Goal: Transaction & Acquisition: Purchase product/service

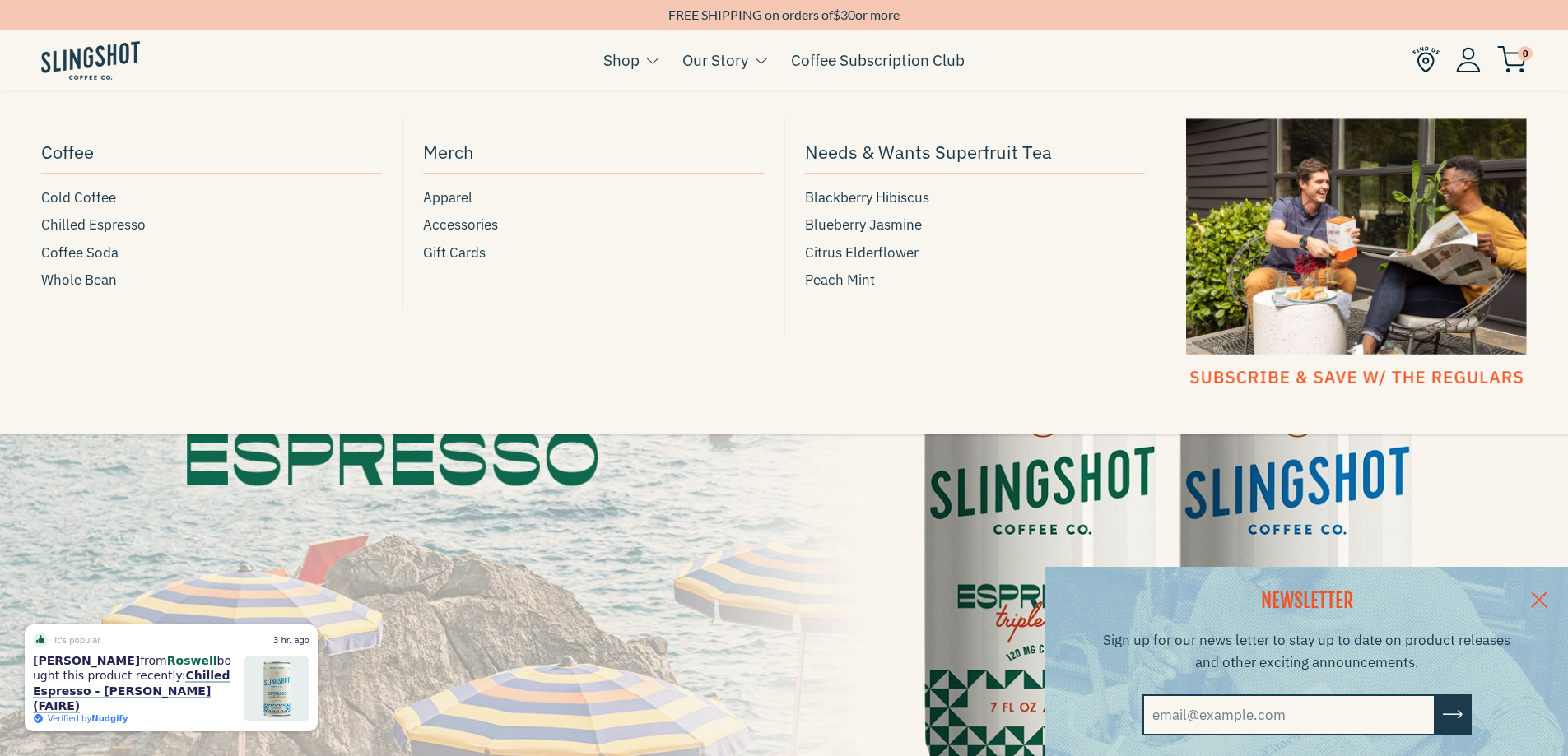
click at [616, 52] on link "Shop" at bounding box center [621, 59] width 37 height 25
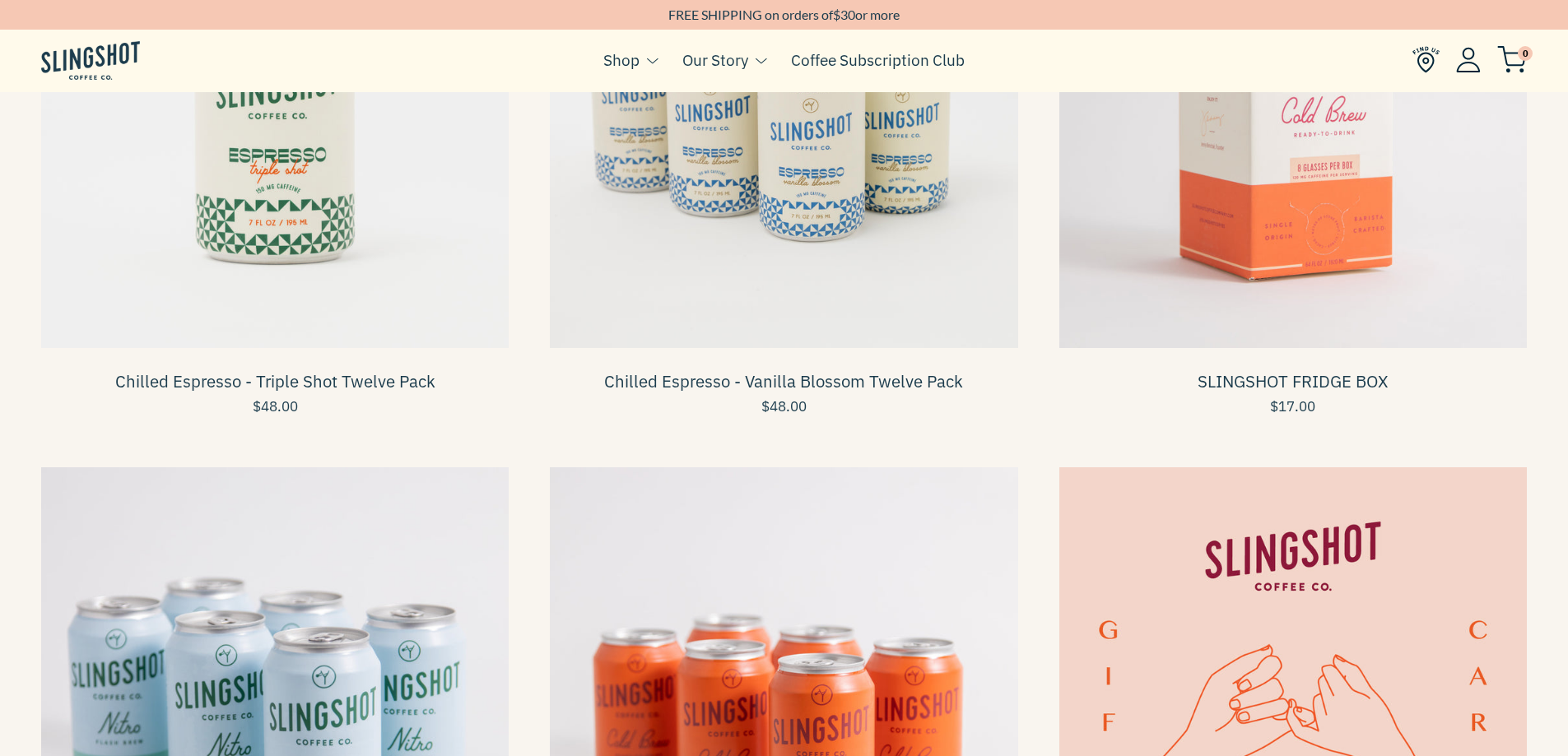
scroll to position [741, 0]
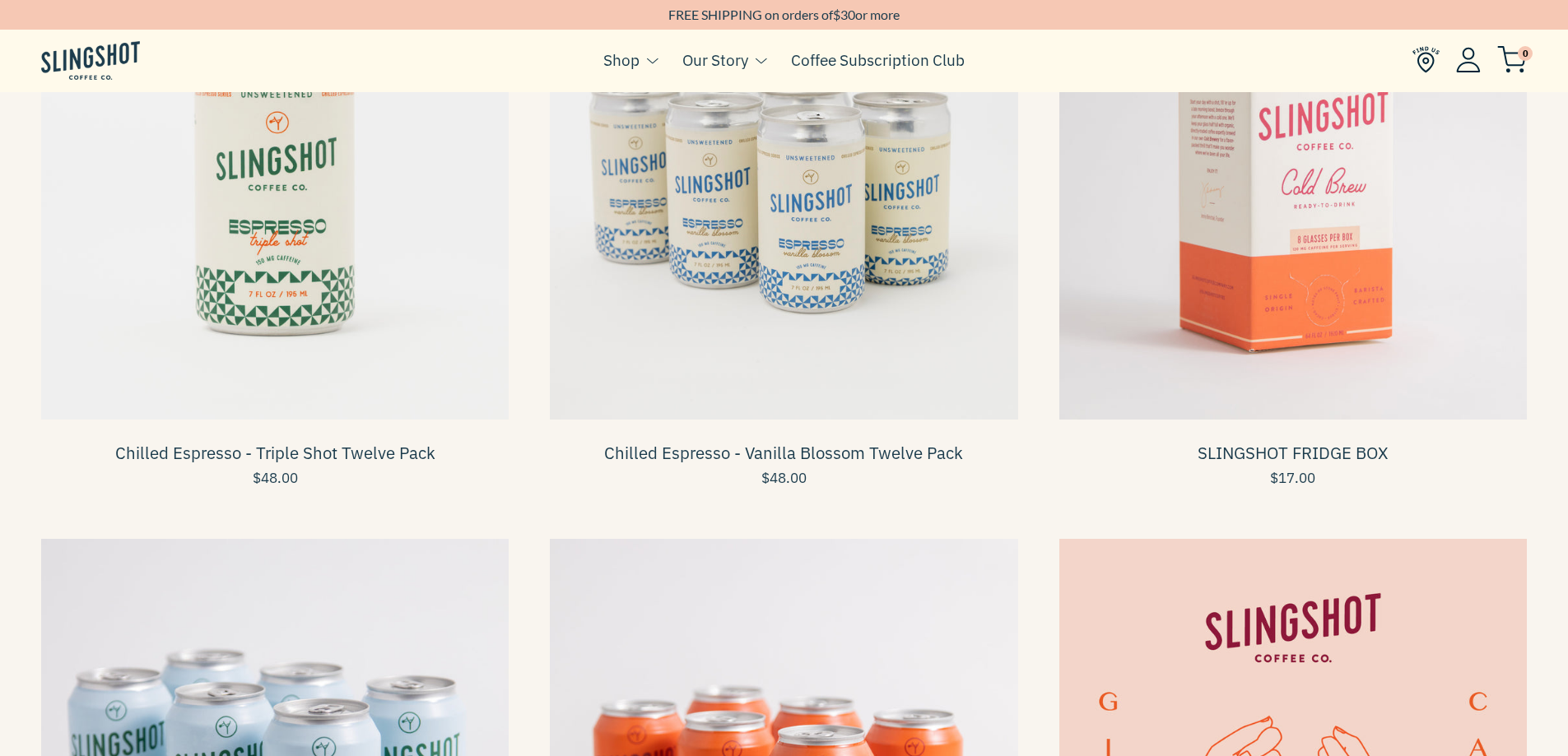
click at [794, 218] on span at bounding box center [784, 186] width 468 height 468
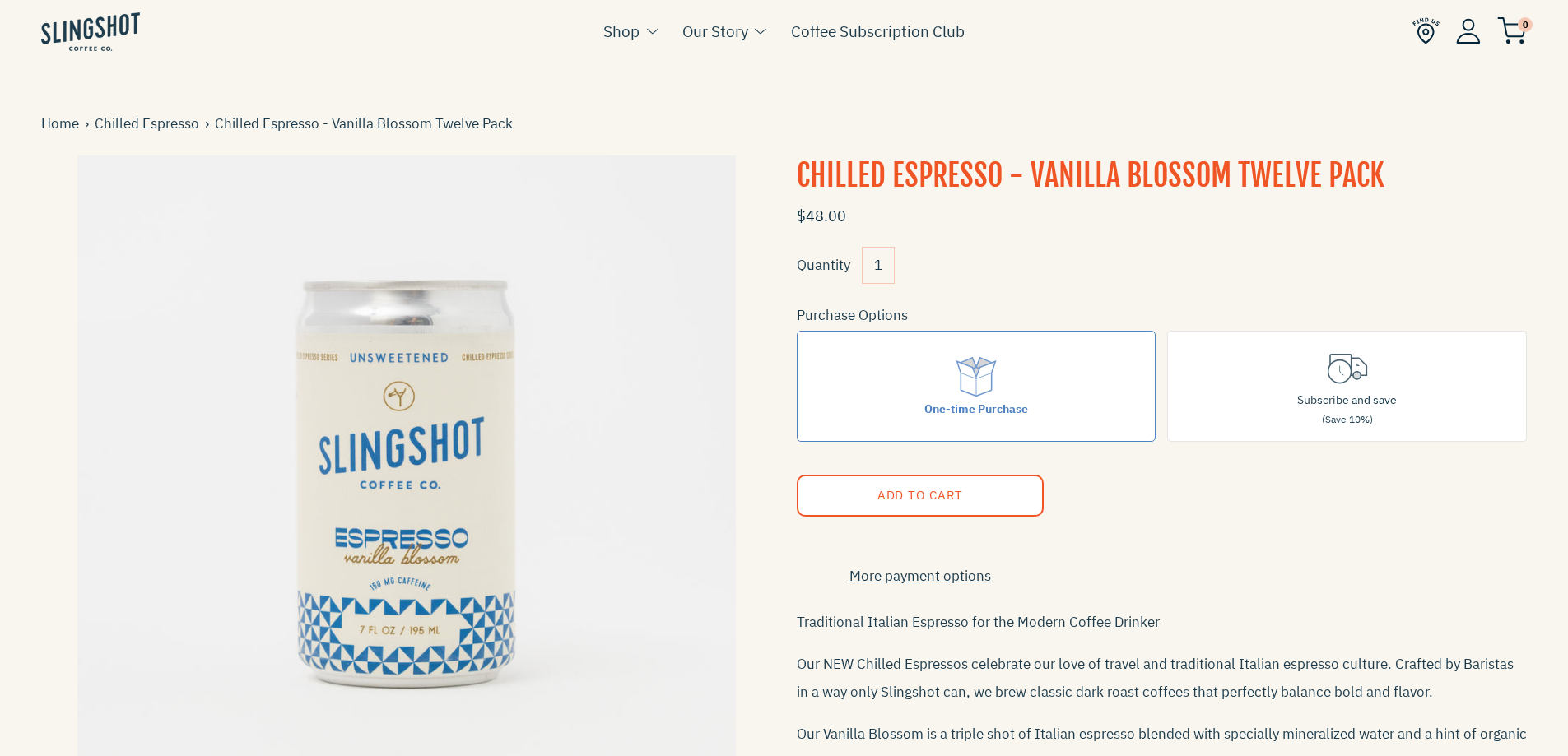
drag, startPoint x: 0, startPoint y: 0, endPoint x: 1231, endPoint y: 511, distance: 1332.8
click at [1231, 511] on form "$48.00 Quantity 1 Purchase Options One-time Purchase Subscribe and save (Save 1…" at bounding box center [1163, 579] width 731 height 764
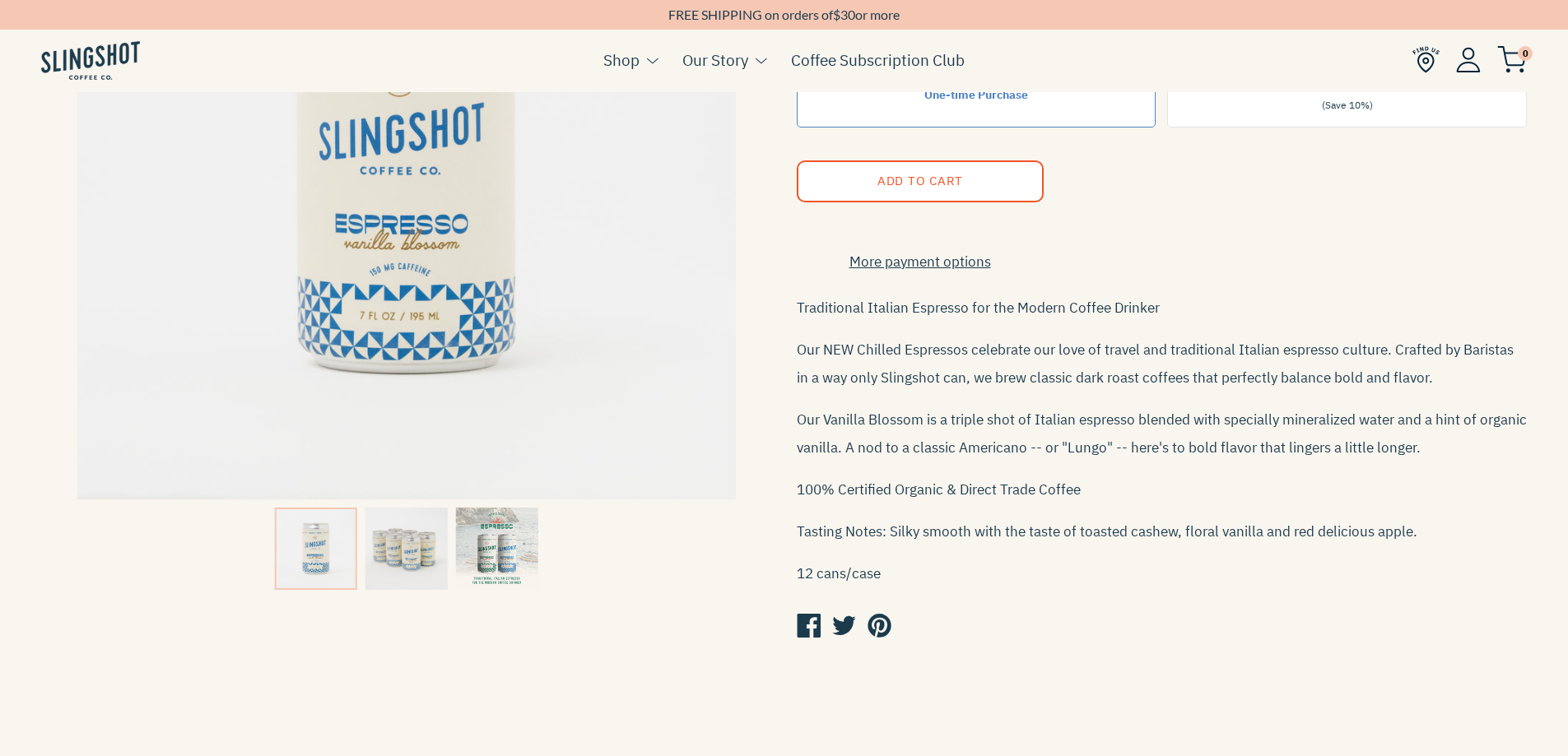
scroll to position [329, 0]
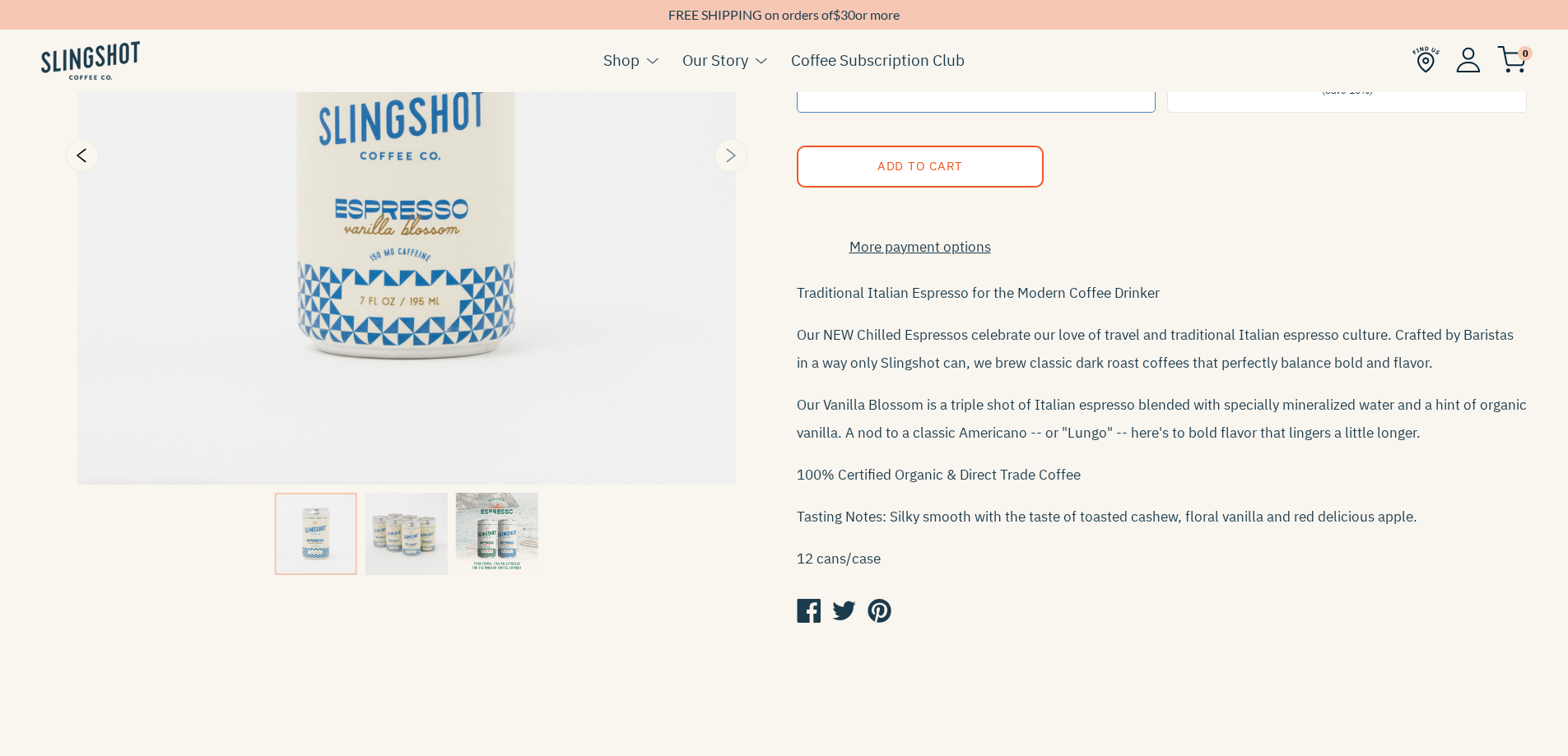
click at [731, 155] on icon "Next" at bounding box center [730, 156] width 20 height 20
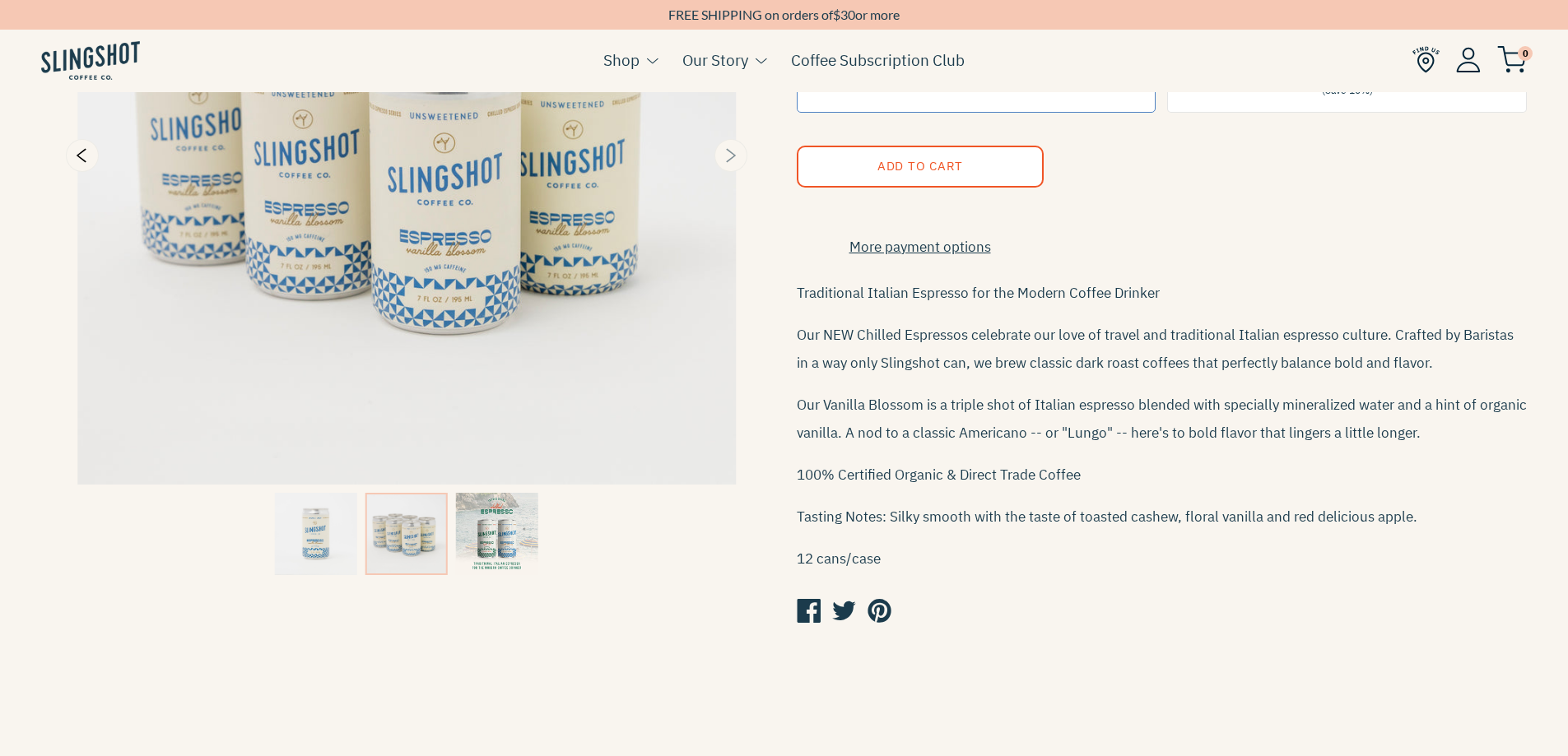
click at [731, 155] on icon "Next" at bounding box center [730, 156] width 20 height 20
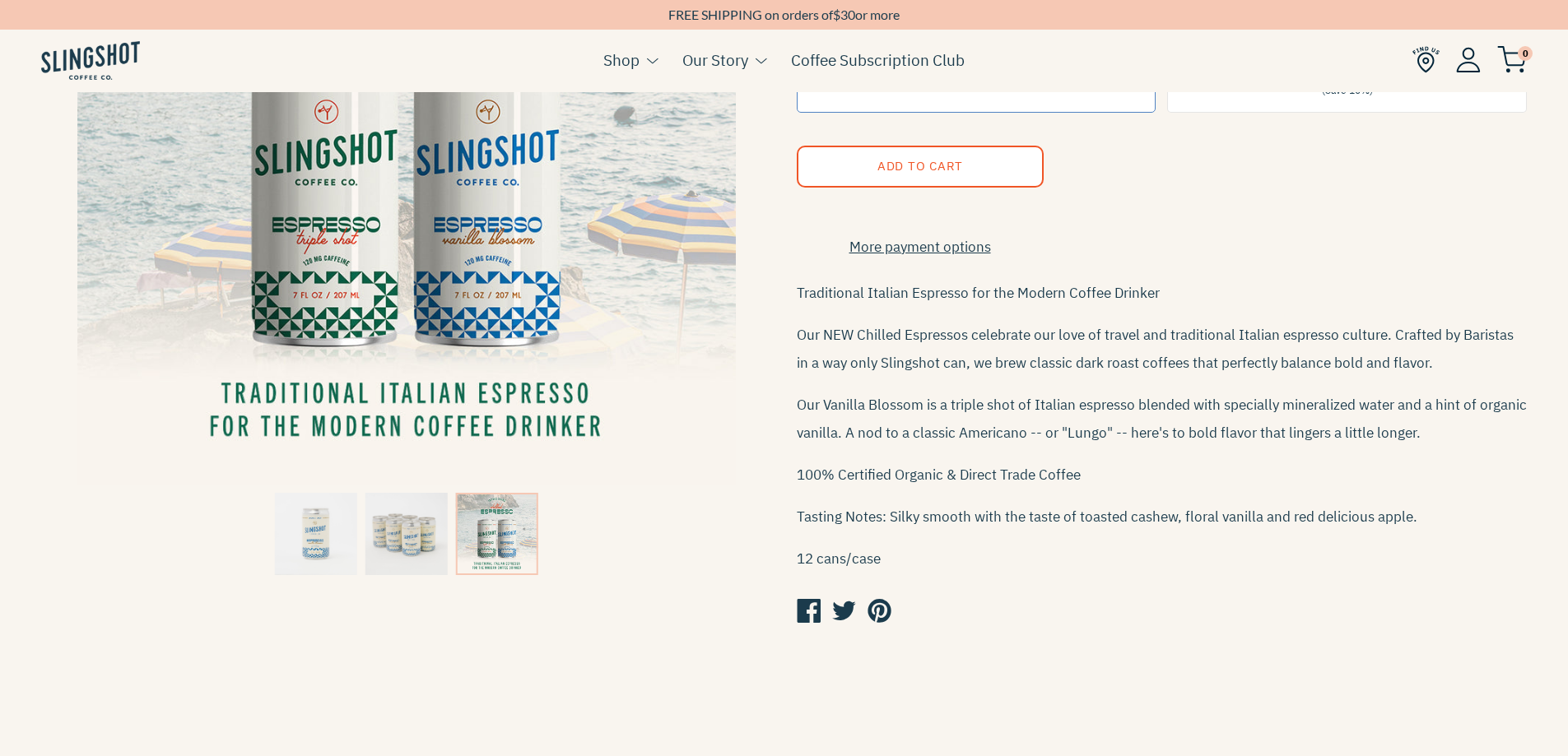
drag, startPoint x: 731, startPoint y: 155, endPoint x: 1099, endPoint y: 447, distance: 469.8
click at [1099, 447] on p "Our Vanilla Blossom is a triple shot of Italian espresso blended with specially…" at bounding box center [1163, 419] width 731 height 55
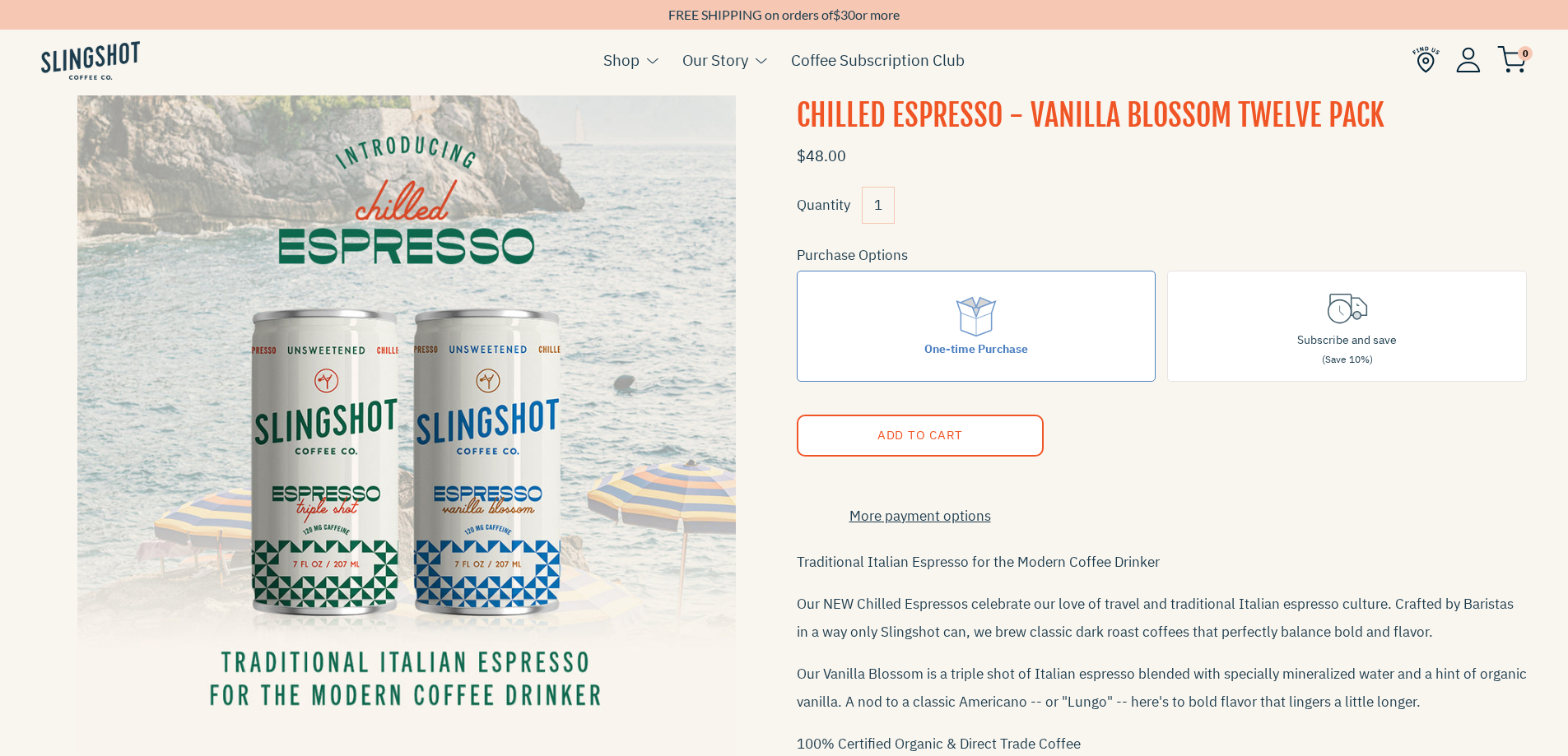
scroll to position [0, 0]
